Goal: Task Accomplishment & Management: Use online tool/utility

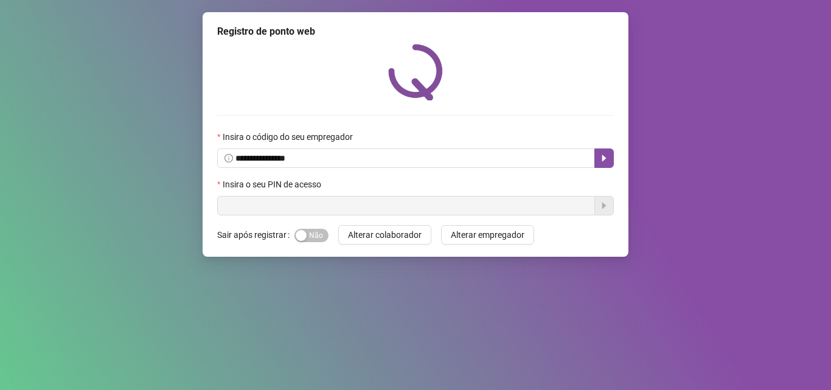
click at [459, 208] on input "text" at bounding box center [406, 205] width 378 height 19
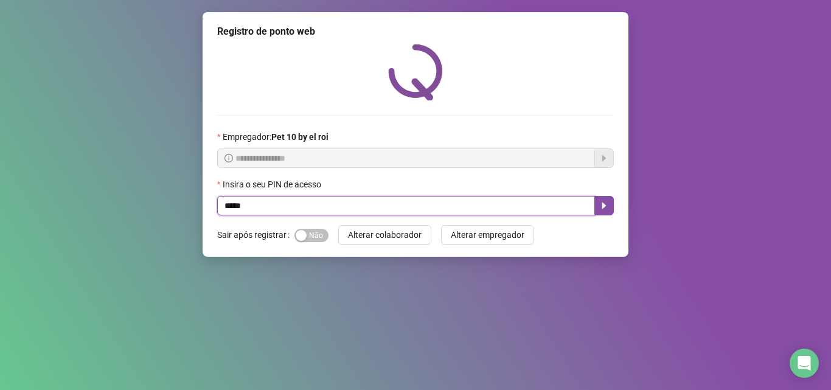
type input "*****"
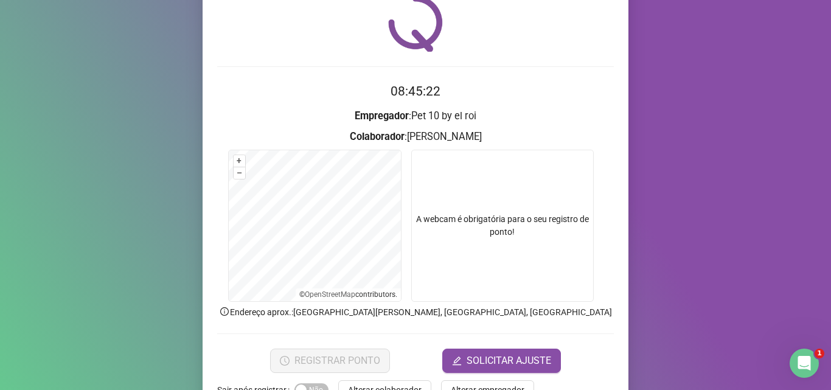
scroll to position [85, 0]
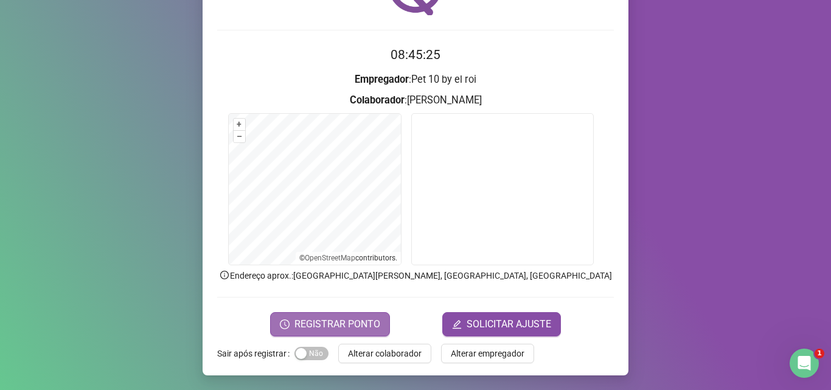
click at [360, 318] on span "REGISTRAR PONTO" at bounding box center [338, 324] width 86 height 15
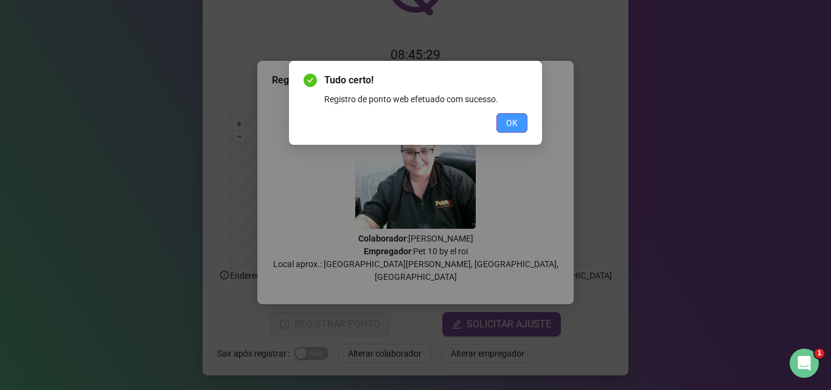
click at [523, 119] on button "OK" at bounding box center [512, 122] width 31 height 19
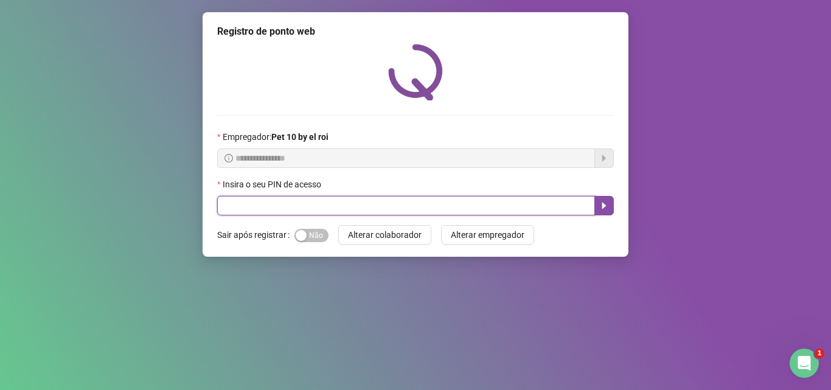
click at [391, 202] on input "text" at bounding box center [406, 205] width 378 height 19
type input "*****"
click at [608, 207] on icon "caret-right" at bounding box center [605, 206] width 10 height 10
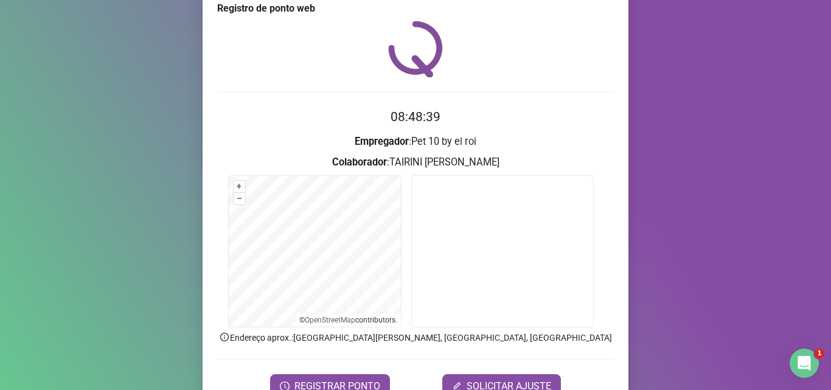
scroll to position [85, 0]
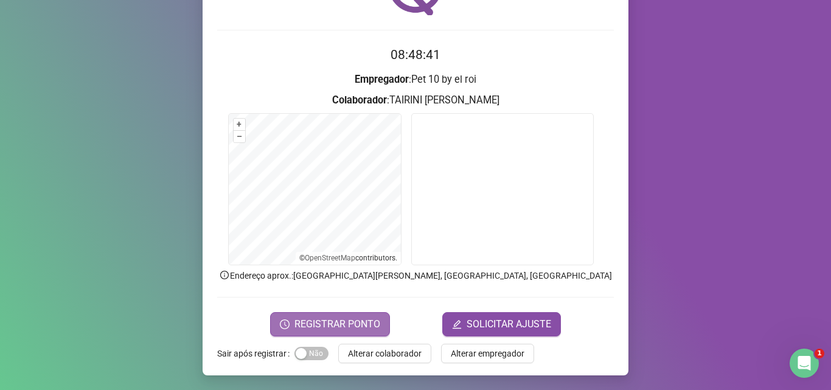
click at [344, 318] on span "REGISTRAR PONTO" at bounding box center [338, 324] width 86 height 15
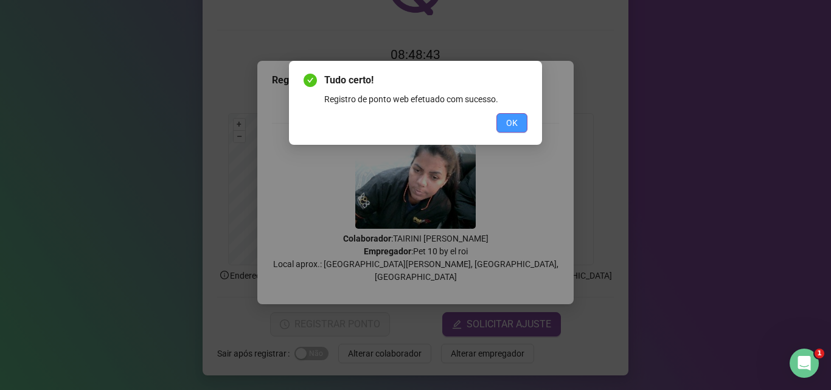
click at [503, 119] on button "OK" at bounding box center [512, 122] width 31 height 19
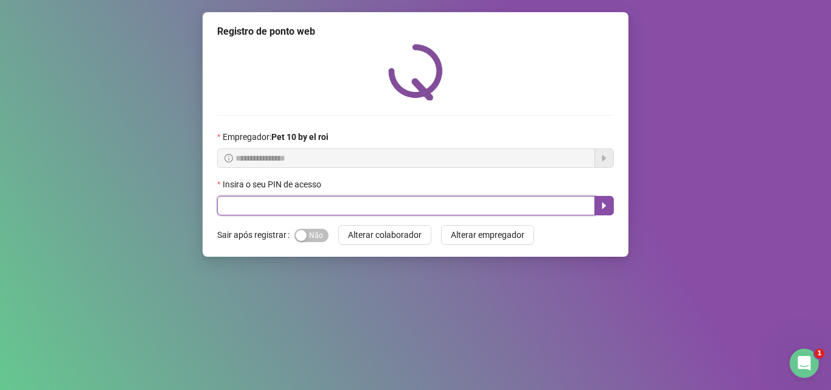
click at [385, 208] on input "text" at bounding box center [406, 205] width 378 height 19
type input "*****"
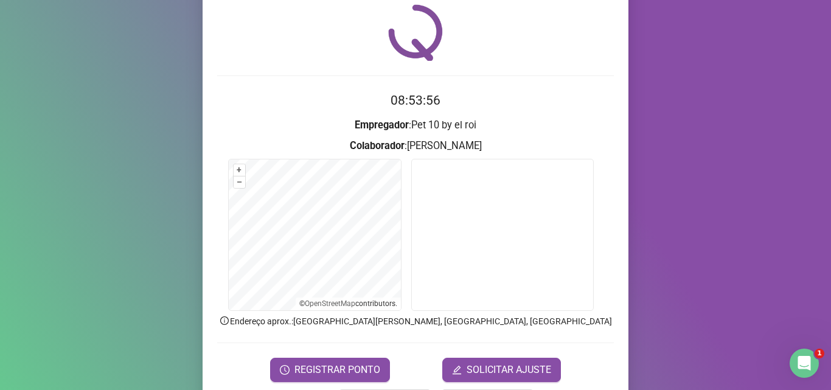
scroll to position [61, 0]
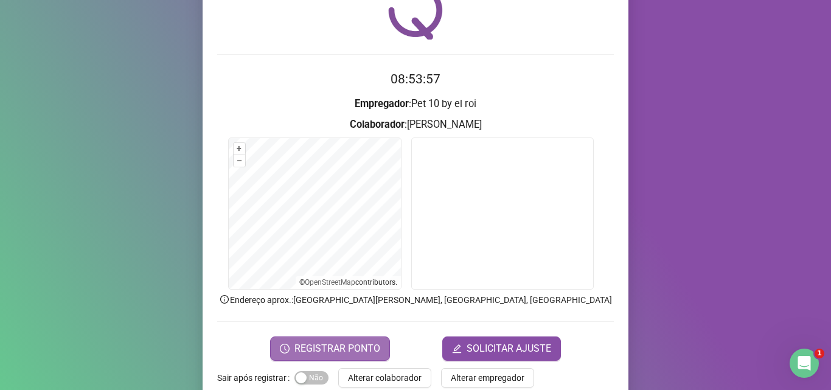
click at [330, 352] on span "REGISTRAR PONTO" at bounding box center [338, 348] width 86 height 15
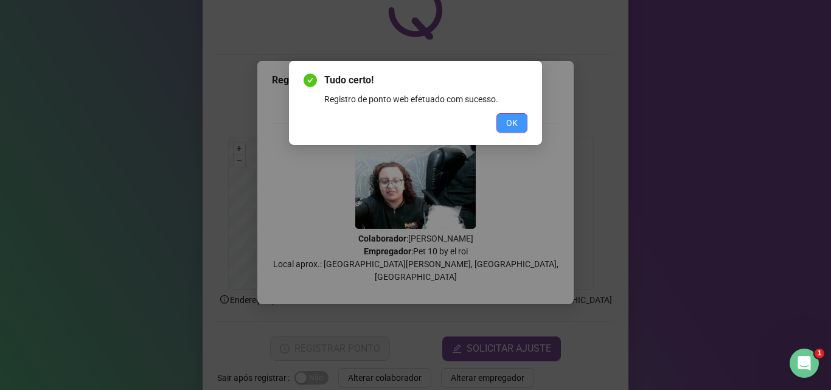
click at [519, 121] on button "OK" at bounding box center [512, 122] width 31 height 19
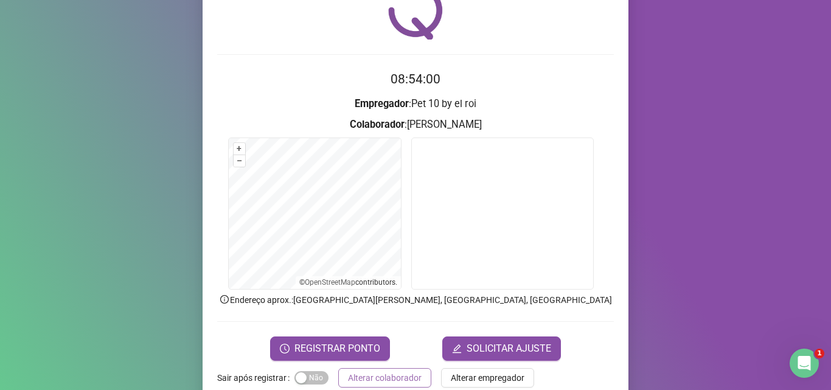
click at [383, 376] on span "Alterar colaborador" at bounding box center [385, 377] width 74 height 13
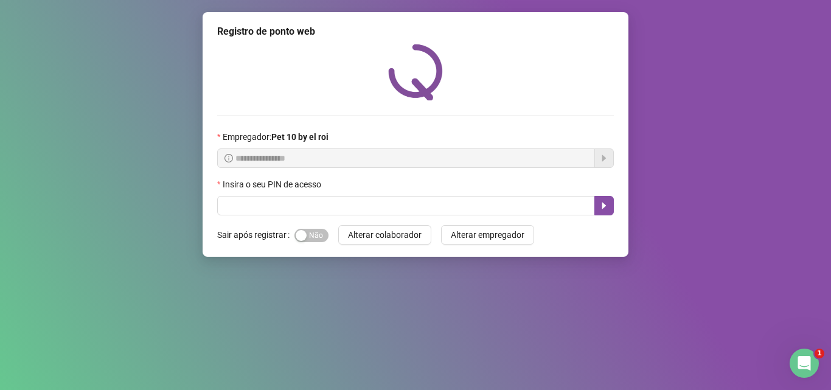
scroll to position [0, 0]
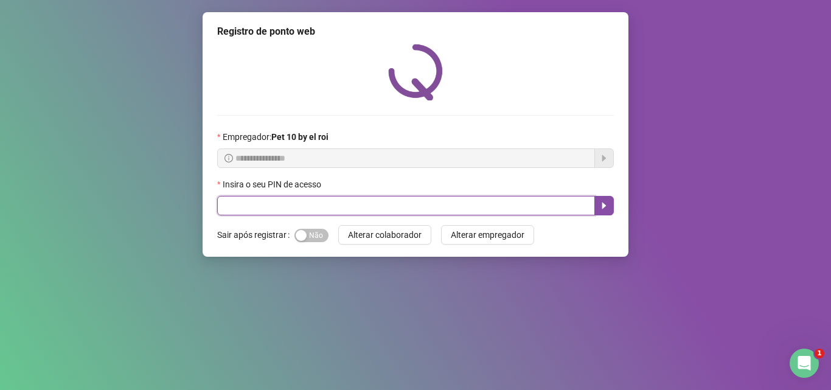
click at [446, 198] on input "text" at bounding box center [406, 205] width 378 height 19
click at [461, 209] on input "text" at bounding box center [406, 205] width 378 height 19
click at [519, 205] on input "text" at bounding box center [406, 205] width 378 height 19
type input "*****"
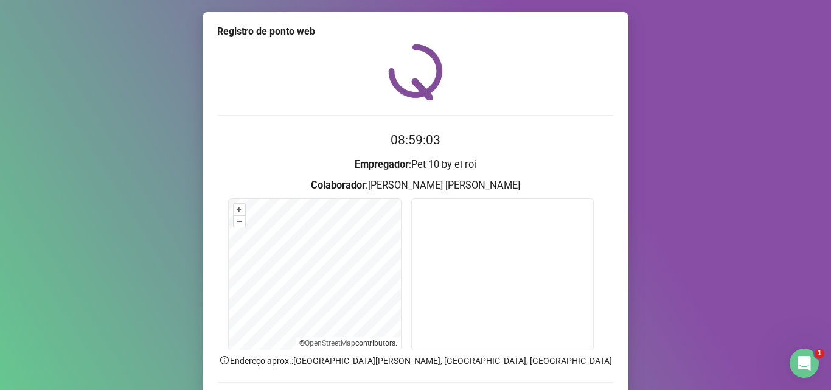
scroll to position [85, 0]
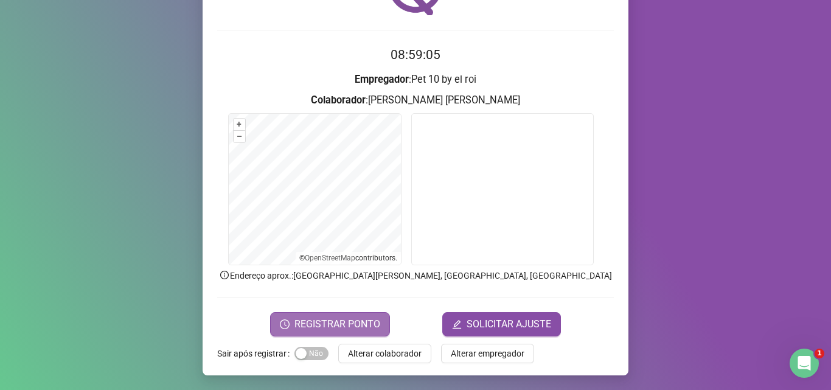
click at [349, 317] on span "REGISTRAR PONTO" at bounding box center [338, 324] width 86 height 15
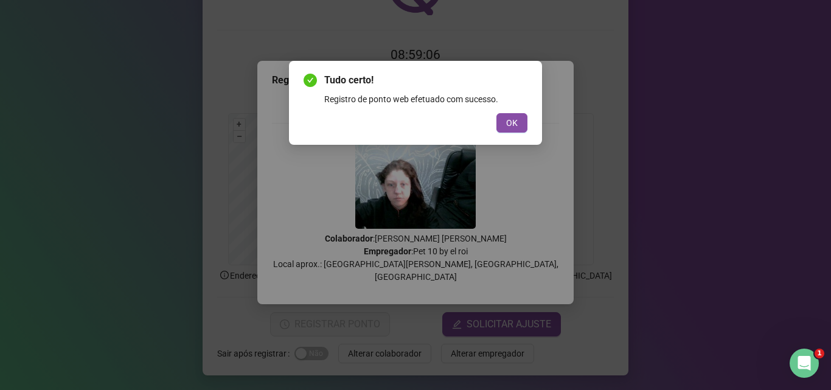
drag, startPoint x: 517, startPoint y: 121, endPoint x: 476, endPoint y: 233, distance: 118.6
click at [518, 121] on button "OK" at bounding box center [512, 122] width 31 height 19
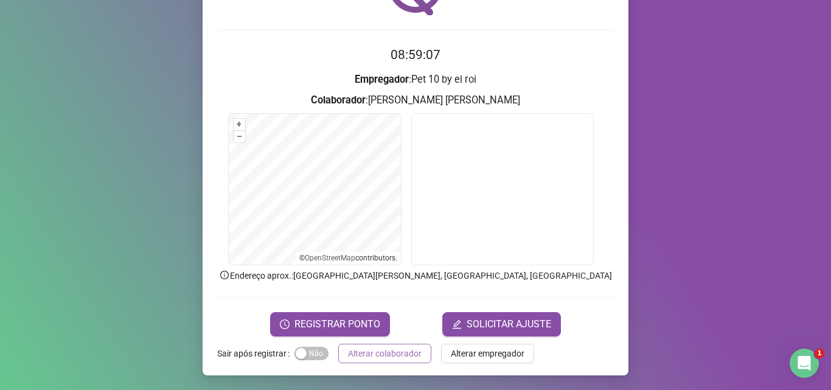
click at [394, 351] on span "Alterar colaborador" at bounding box center [385, 353] width 74 height 13
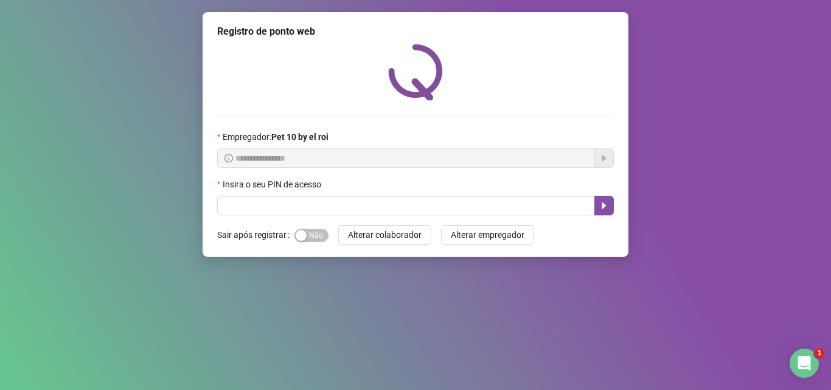
scroll to position [0, 0]
